Goal: Find specific page/section: Find specific page/section

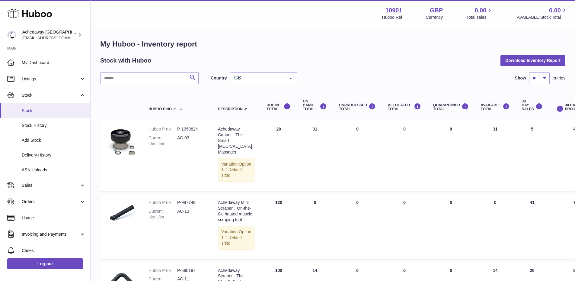
click at [68, 110] on span "Stock" at bounding box center [54, 111] width 64 height 6
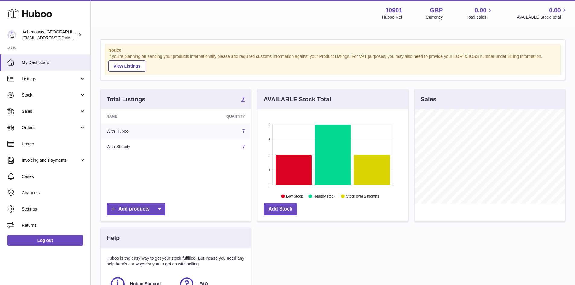
scroll to position [94, 151]
click at [60, 118] on link "Sales" at bounding box center [45, 111] width 90 height 16
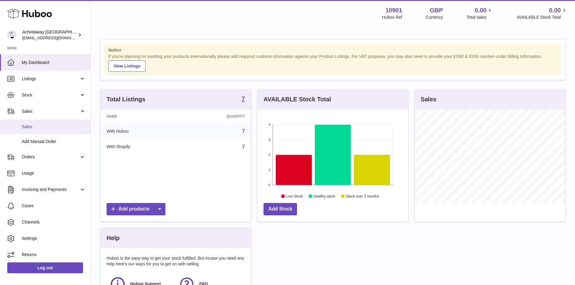
click at [63, 120] on link "Sales" at bounding box center [45, 126] width 90 height 15
